Goal: Register for event/course

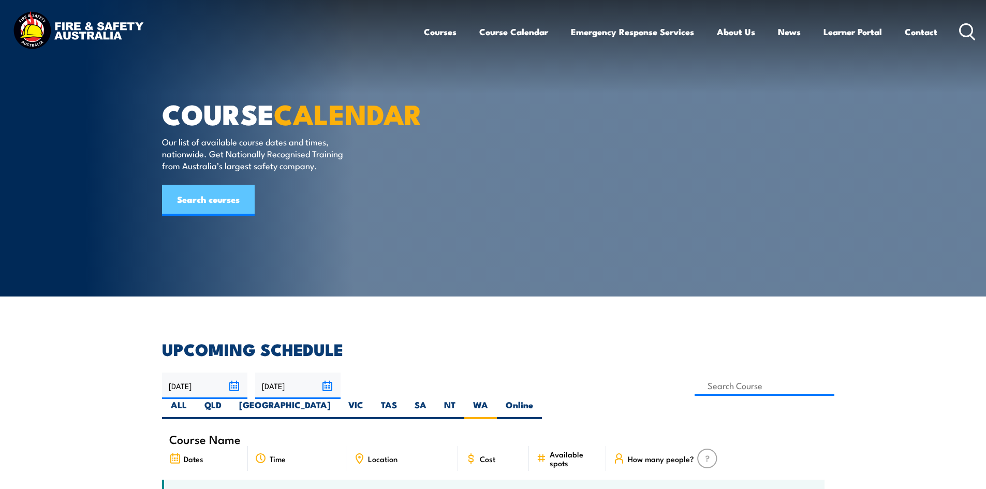
click at [232, 215] on link "Search courses" at bounding box center [208, 200] width 93 height 31
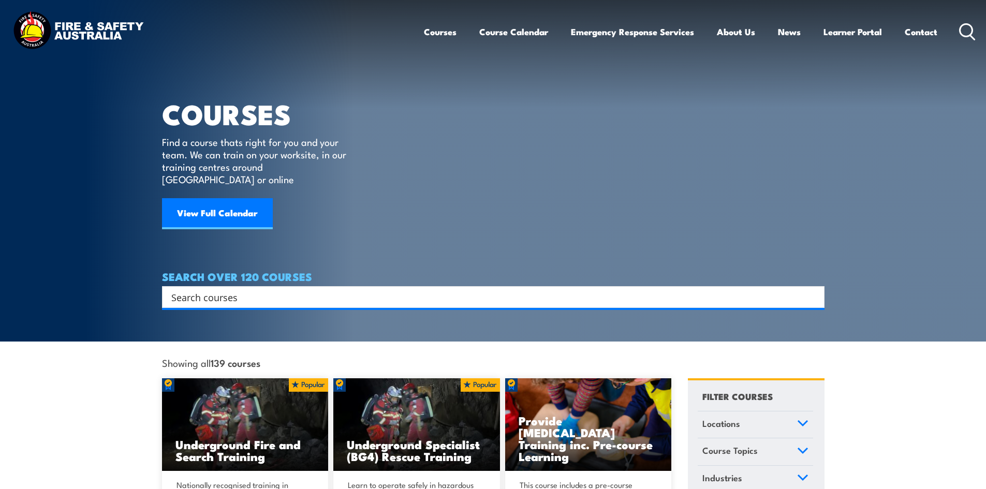
click at [241, 289] on input "Search input" at bounding box center [486, 297] width 630 height 16
paste input "CPPFES2005"
type input "CPPFES2005"
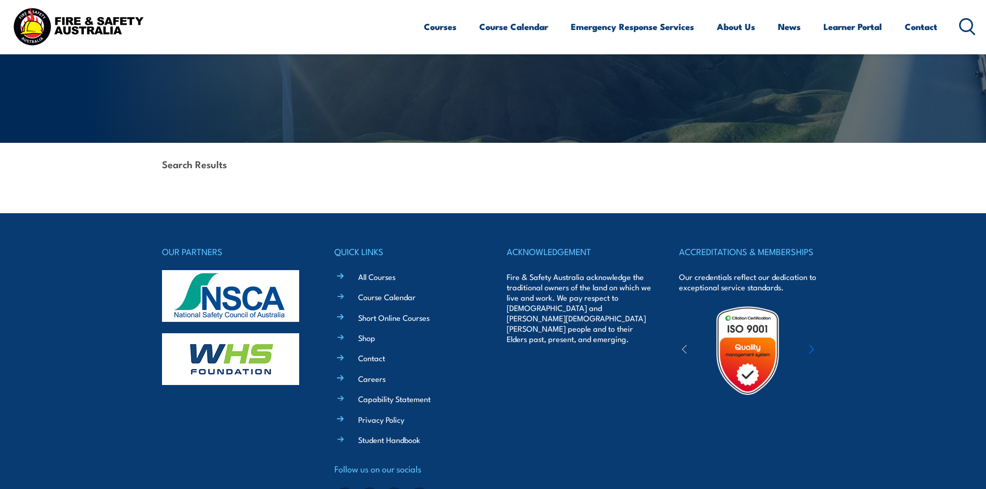
scroll to position [207, 0]
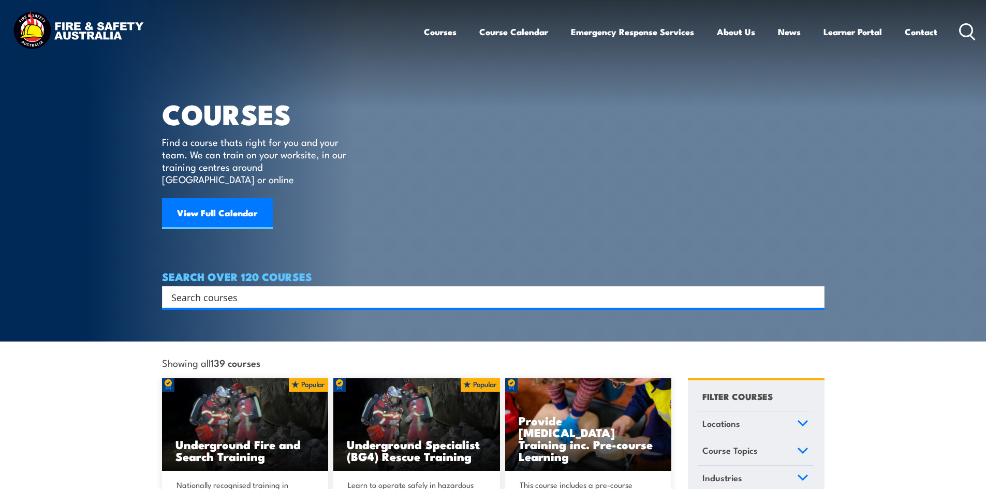
click at [300, 289] on input "Search input" at bounding box center [486, 297] width 630 height 16
click at [221, 289] on input "Search input" at bounding box center [486, 297] width 630 height 16
paste input "Demonstrate first attack firefighting equipment"
type input "Demonstrate first attack firefighting equipment"
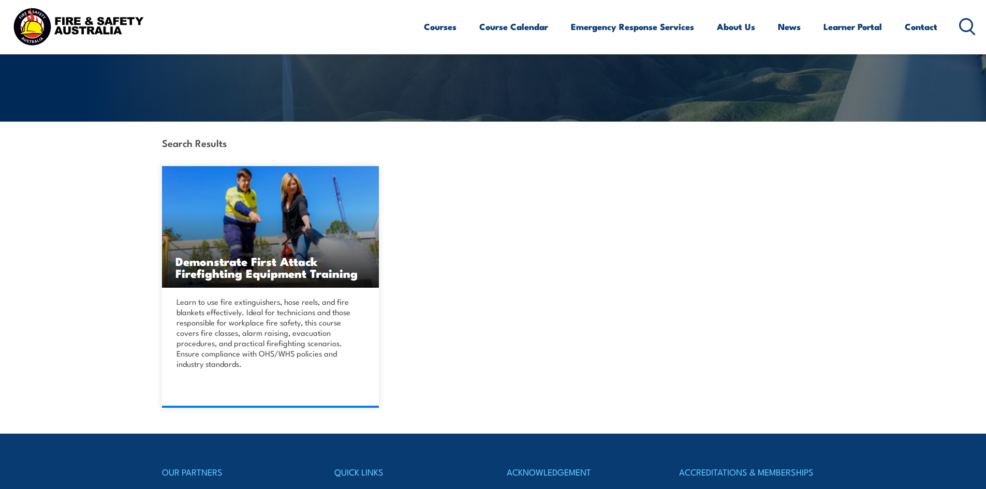
scroll to position [207, 0]
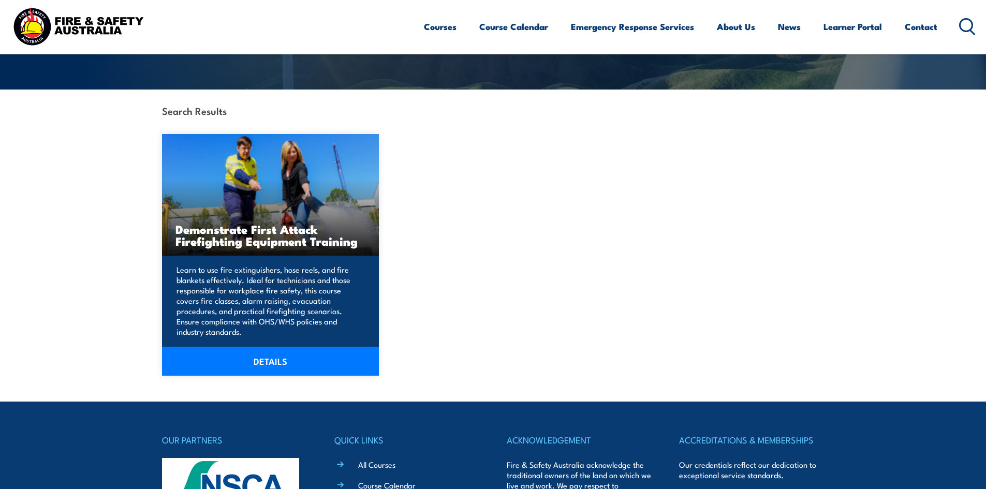
click at [284, 324] on p "Learn to use fire extinguishers, hose reels, and fire blankets effectively. Ide…" at bounding box center [268, 300] width 185 height 72
click at [279, 372] on link "DETAILS" at bounding box center [270, 361] width 217 height 29
click at [276, 359] on link "DETAILS" at bounding box center [270, 361] width 217 height 29
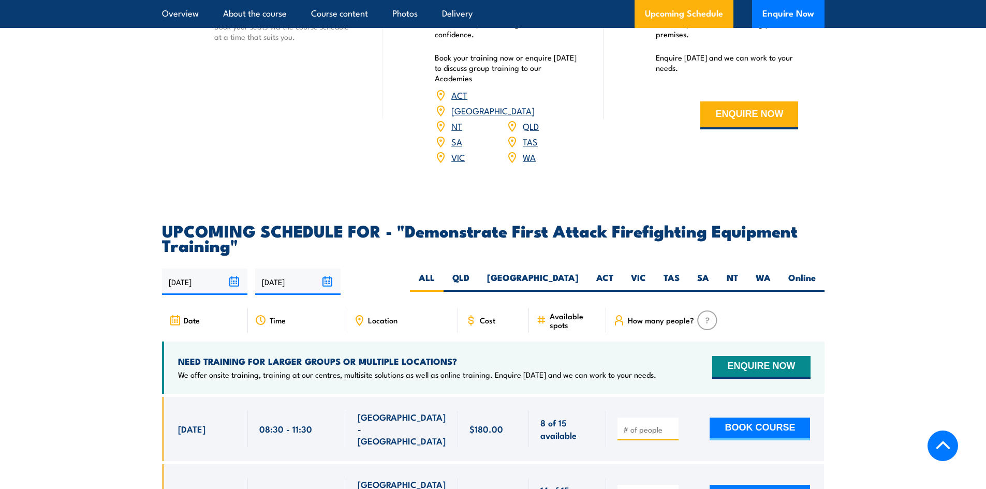
scroll to position [1759, 0]
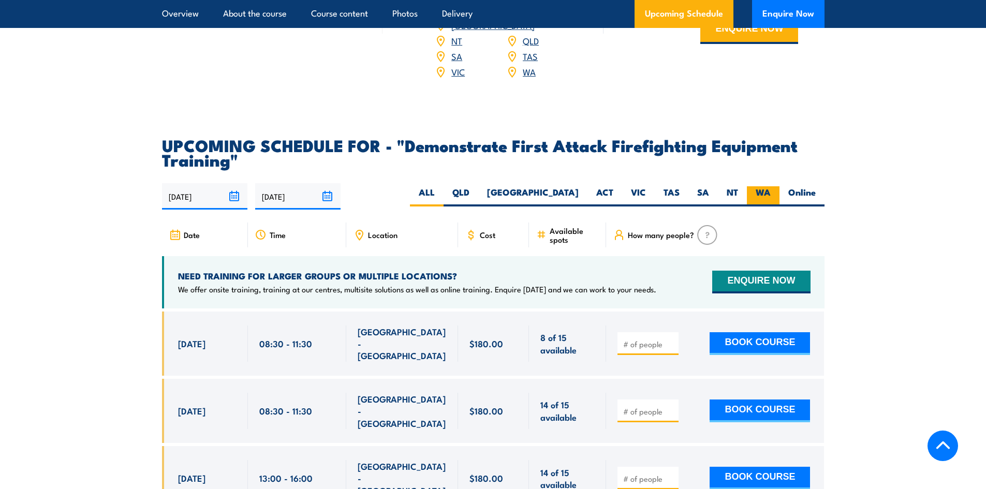
click at [758, 186] on label "WA" at bounding box center [763, 196] width 33 height 20
click at [770, 186] on input "WA" at bounding box center [773, 189] width 7 height 7
radio input "true"
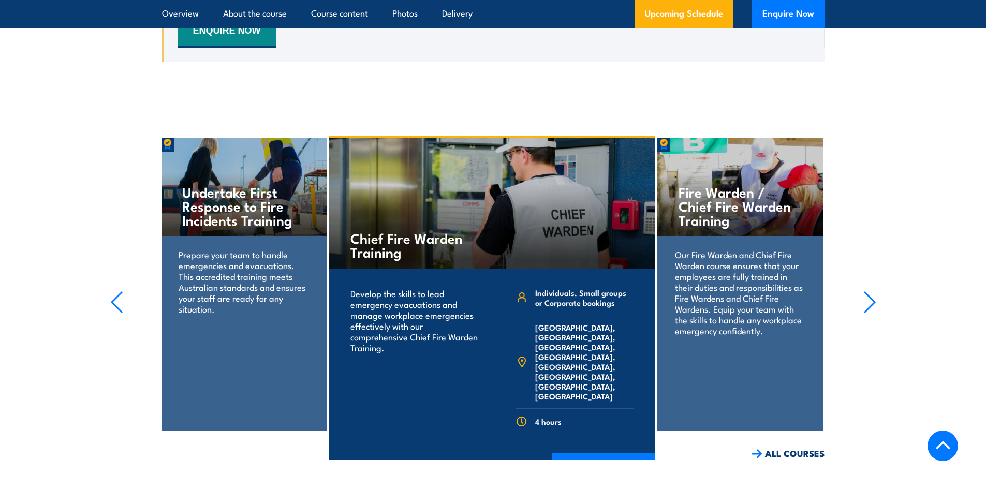
scroll to position [2187, 0]
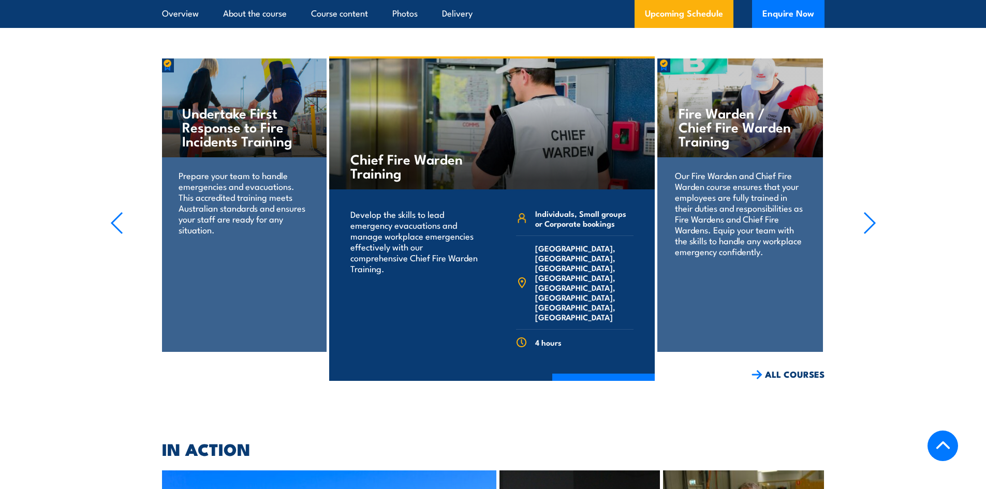
click at [203, 106] on h4 "Undertake First Response to Fire Incidents Training" at bounding box center [243, 127] width 123 height 42
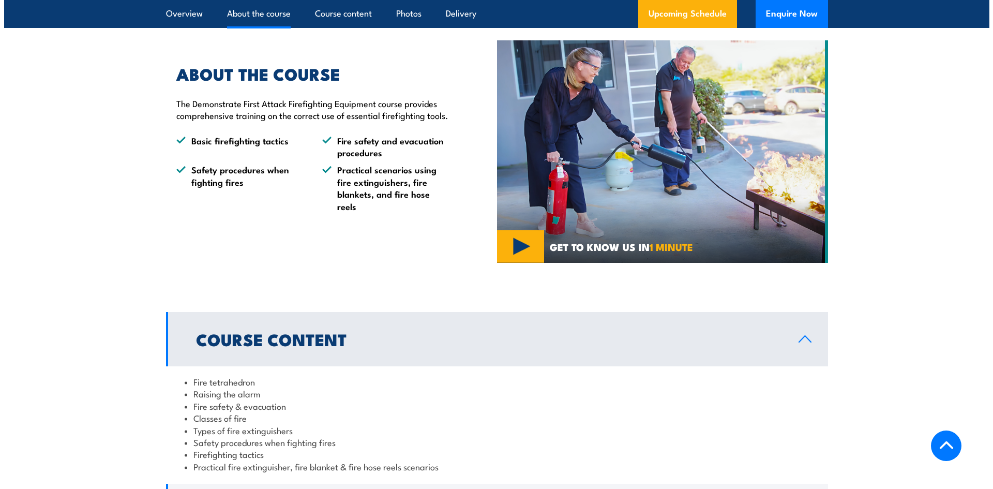
scroll to position [738, 0]
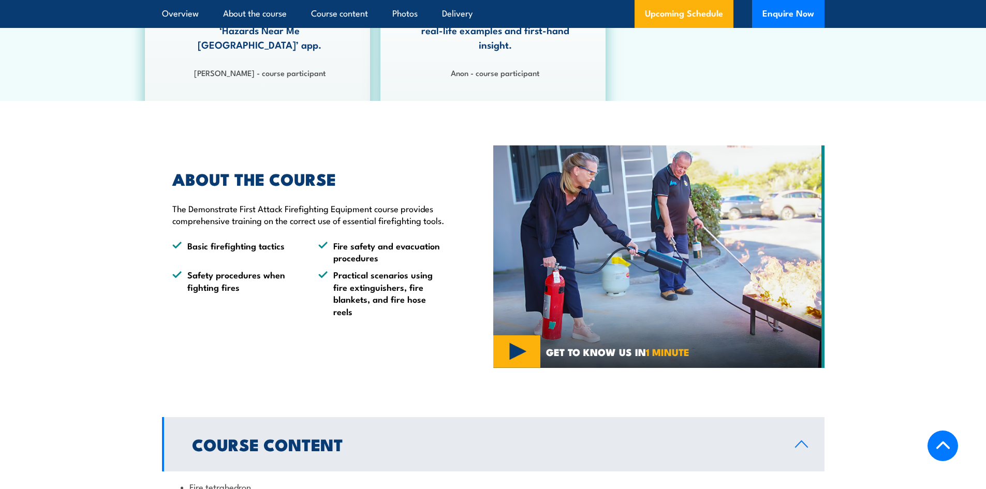
click at [519, 347] on img at bounding box center [658, 256] width 331 height 222
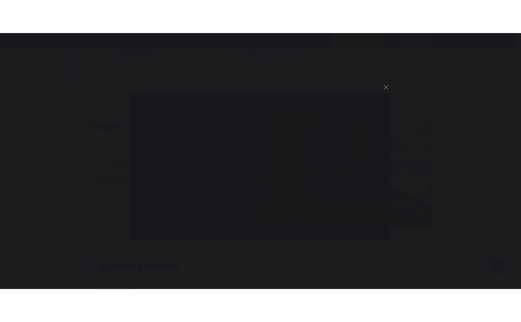
scroll to position [734, 0]
